Goal: Register for event/course

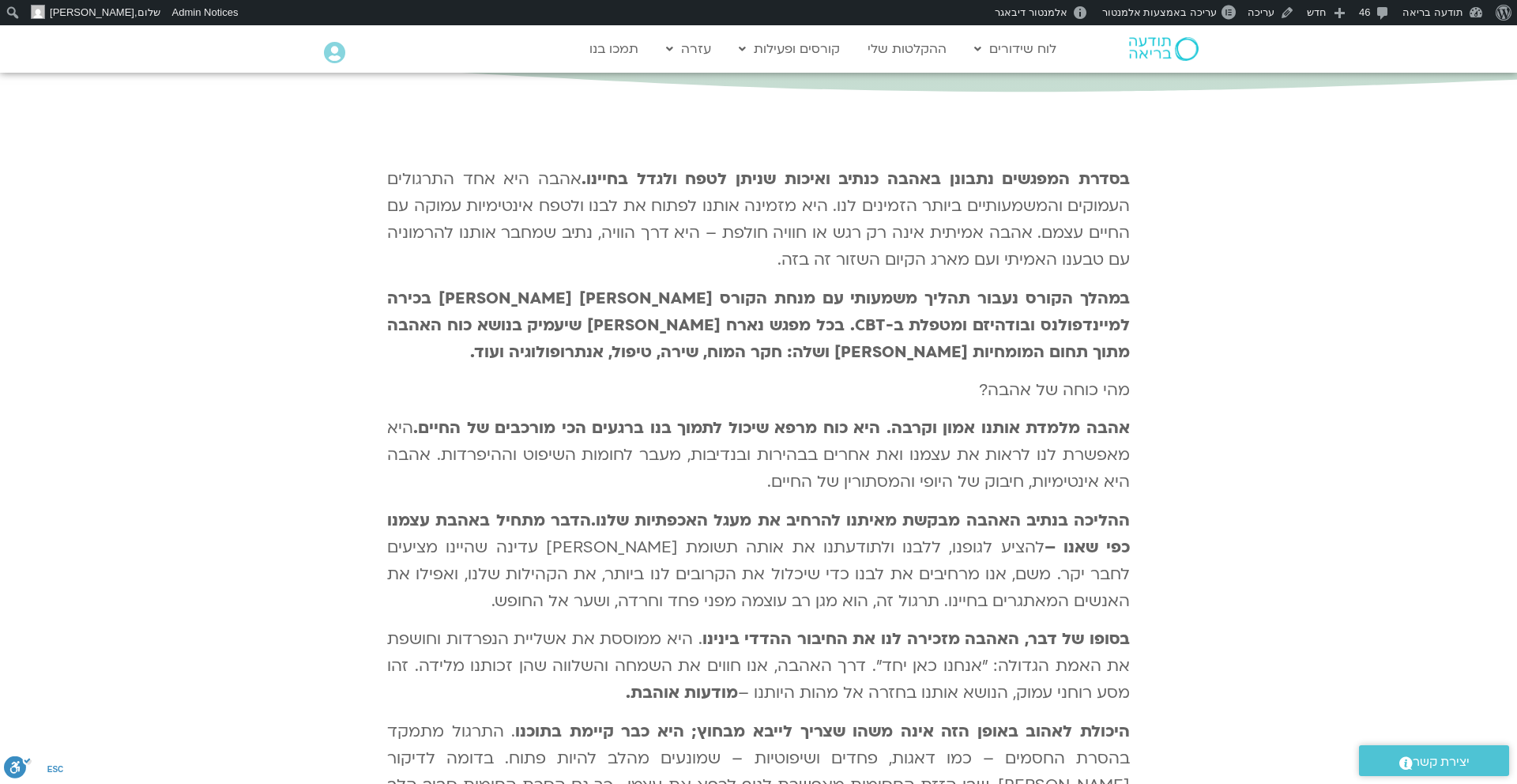
scroll to position [930, 0]
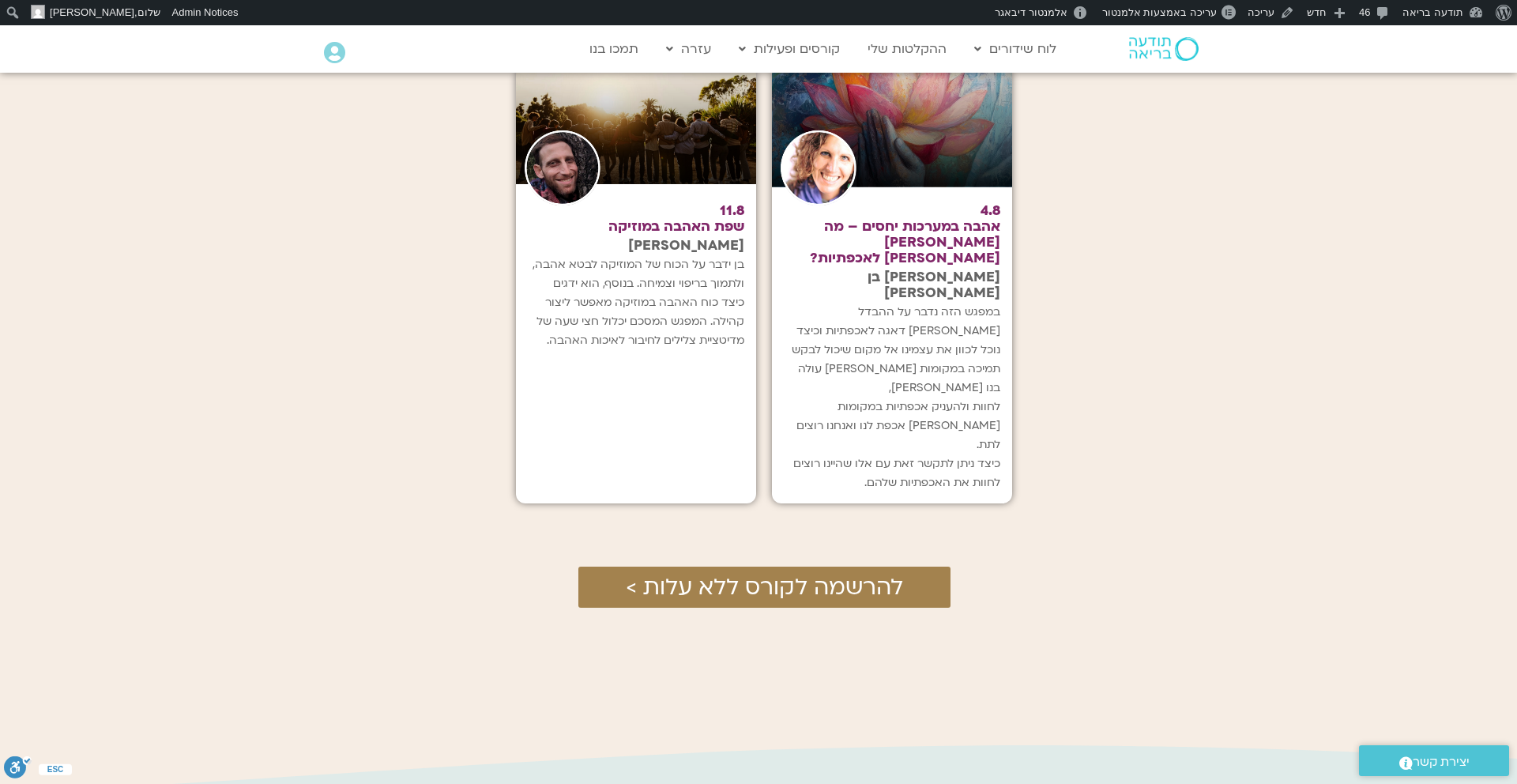
scroll to position [2594, 0]
click at [689, 212] on h2 "11.8 שפת האהבה במוזיקה" at bounding box center [639, 218] width 208 height 32
click at [744, 573] on span "להרשמה לקורס ללא עלות >" at bounding box center [764, 586] width 277 height 26
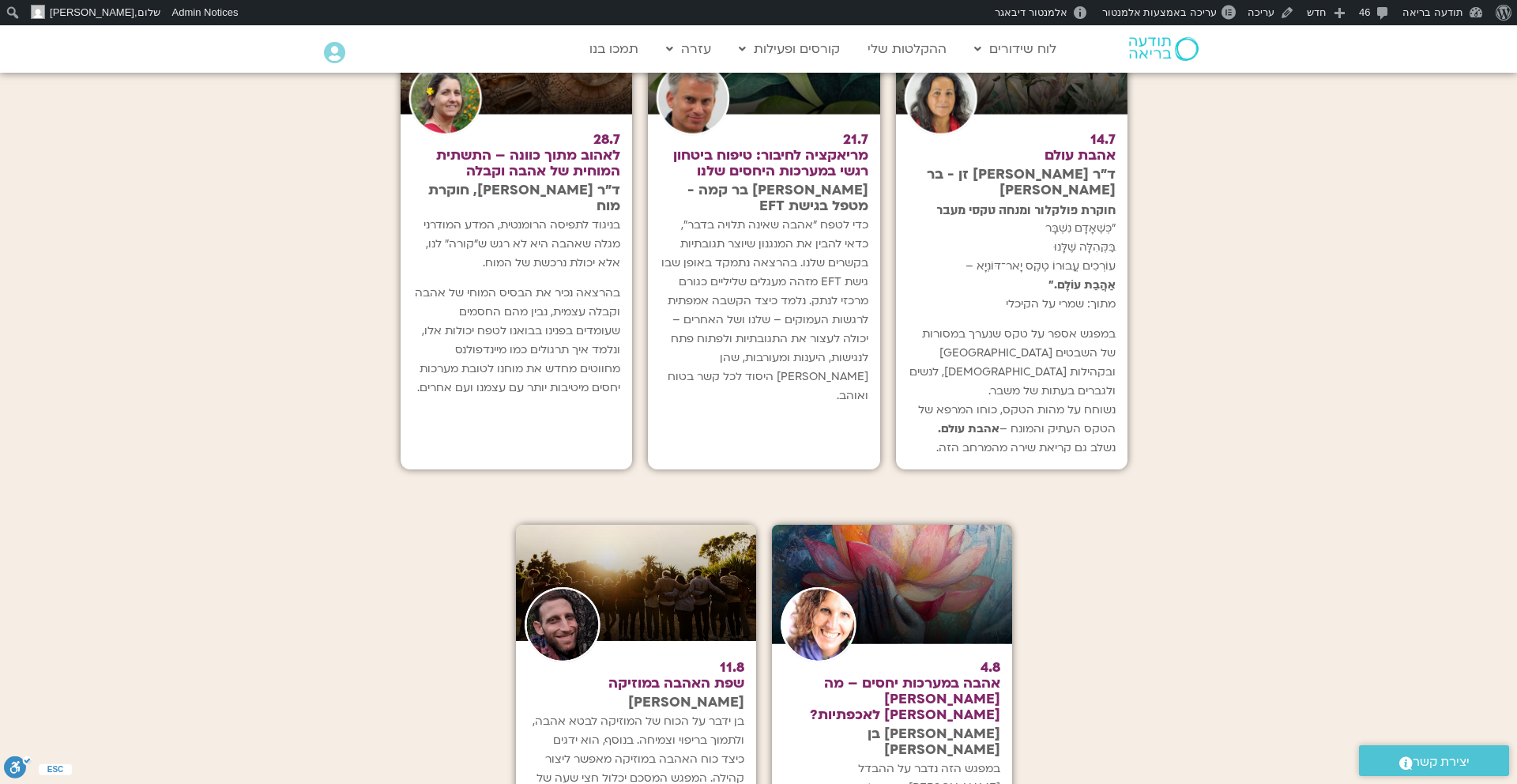
scroll to position [2116, 0]
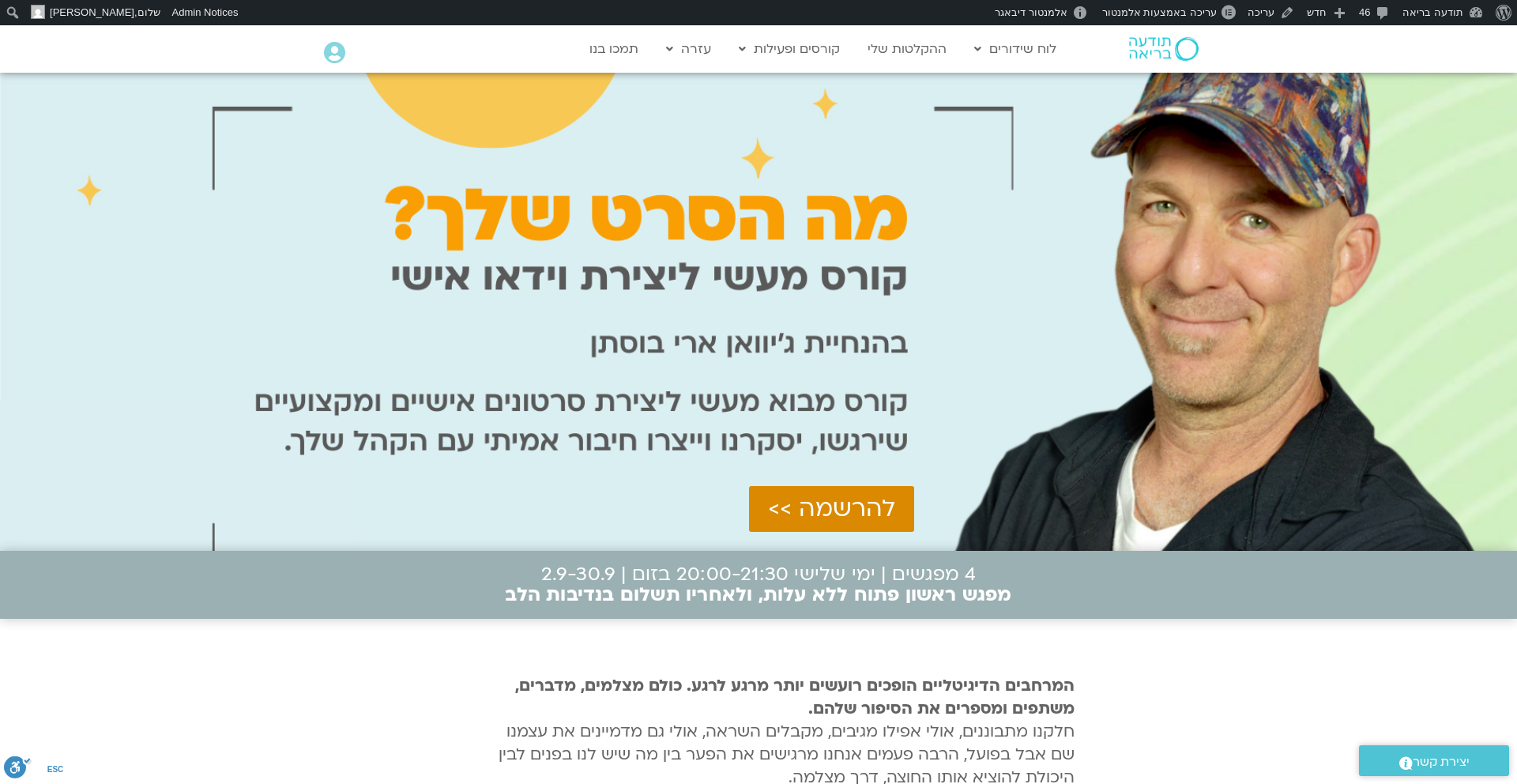
scroll to position [33, 0]
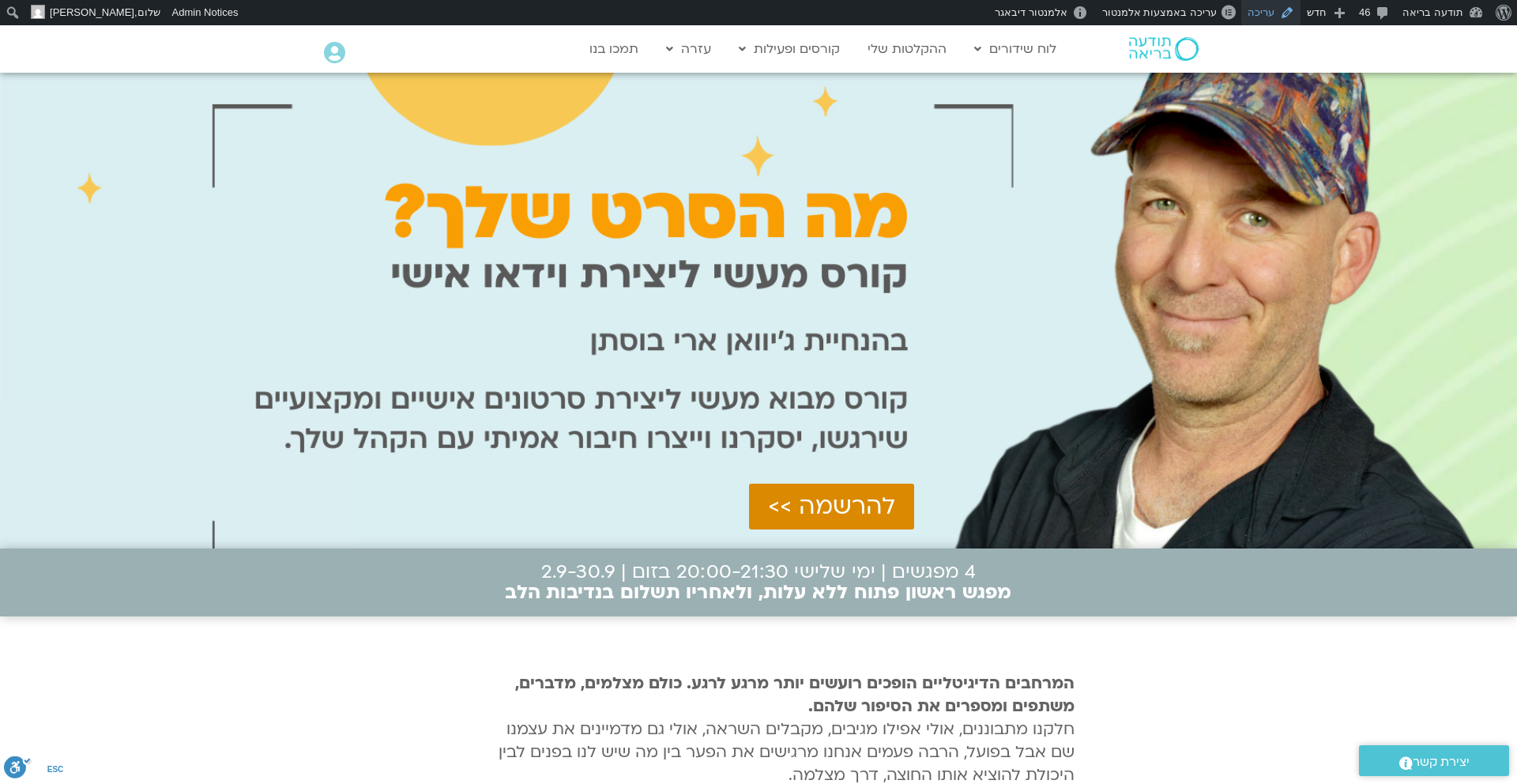
click at [1273, 16] on link "עריכה" at bounding box center [1270, 12] width 59 height 26
